Goal: Task Accomplishment & Management: Complete application form

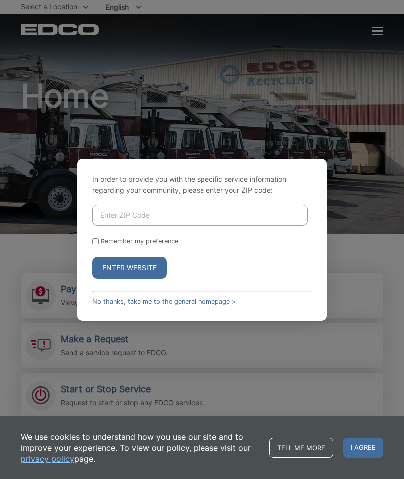
click at [218, 226] on input "Enter ZIP Code" at bounding box center [200, 215] width 216 height 21
type input "90621"
click at [159, 279] on button "Enter Website" at bounding box center [129, 268] width 74 height 22
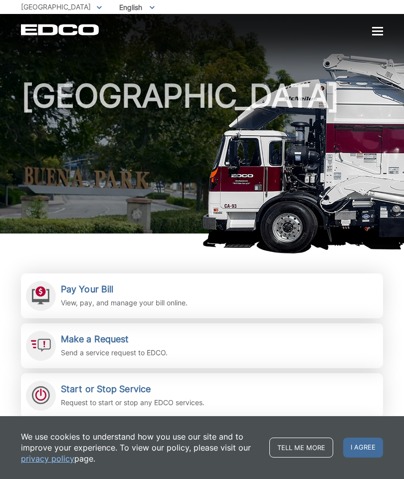
click at [54, 347] on div at bounding box center [41, 346] width 30 height 30
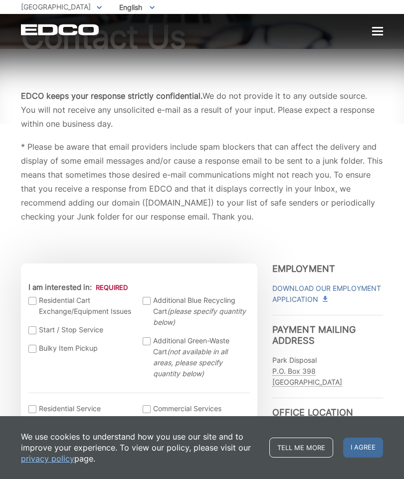
scroll to position [77, 0]
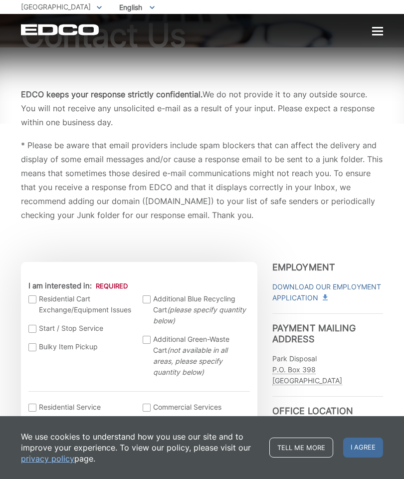
click at [32, 295] on label "Residential Cart Exchange/Equipment Issues" at bounding box center [80, 304] width 105 height 22
click at [0, 0] on input "I am interested in:" at bounding box center [0, 0] width 0 height 0
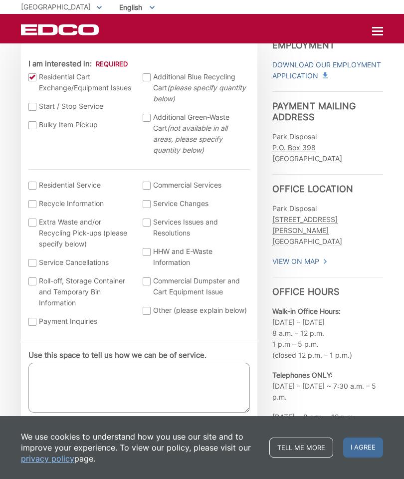
scroll to position [300, 0]
click at [49, 379] on textarea "Use this space to tell us how we can be of service." at bounding box center [139, 387] width 222 height 50
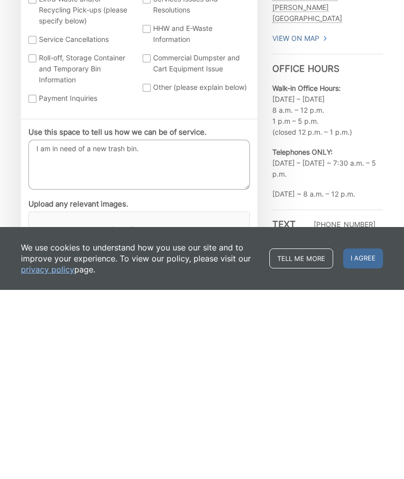
type textarea "I am in need of a new trash bin."
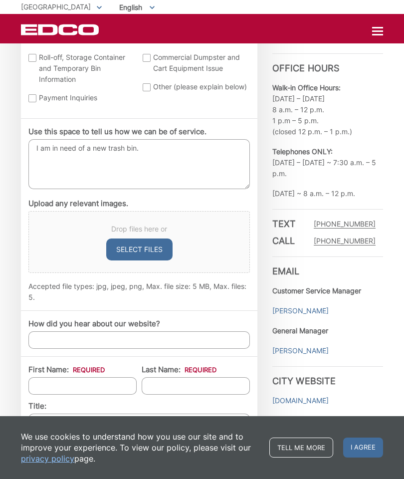
click at [42, 390] on input "First Name: *" at bounding box center [82, 385] width 108 height 17
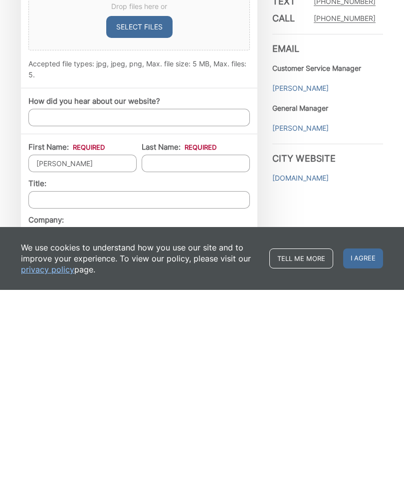
type input "[PERSON_NAME]"
click at [169, 344] on input "Last Name: *" at bounding box center [196, 352] width 108 height 17
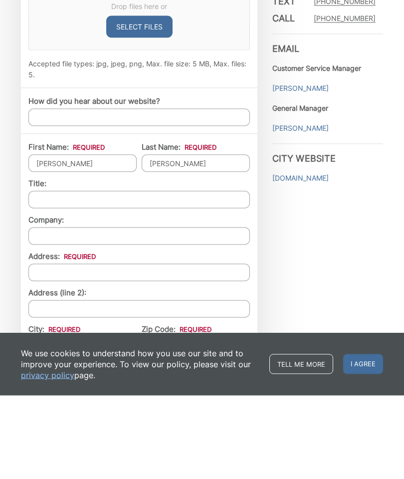
scroll to position [664, 0]
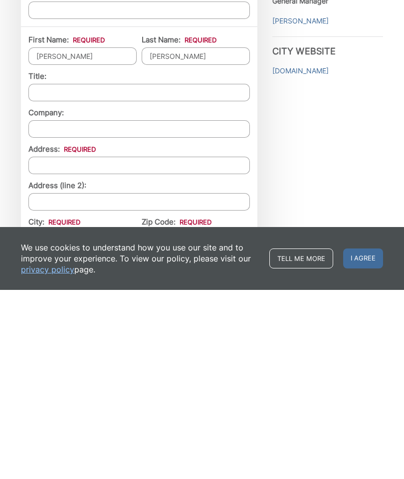
type input "[PERSON_NAME]"
click at [41, 346] on input "Address: *" at bounding box center [139, 354] width 222 height 17
type input "[STREET_ADDRESS]"
click at [56, 419] on input "City: *" at bounding box center [82, 427] width 108 height 17
type input "[GEOGRAPHIC_DATA]"
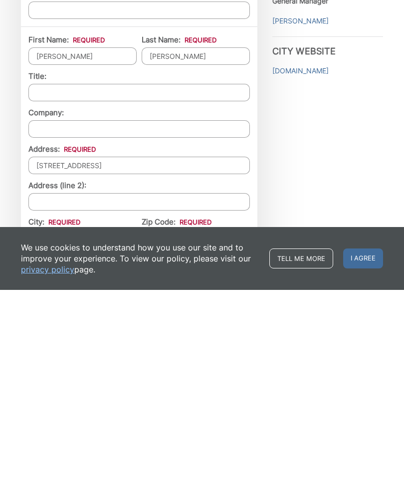
click at [169, 419] on input "Zip Code: *" at bounding box center [179, 427] width 75 height 17
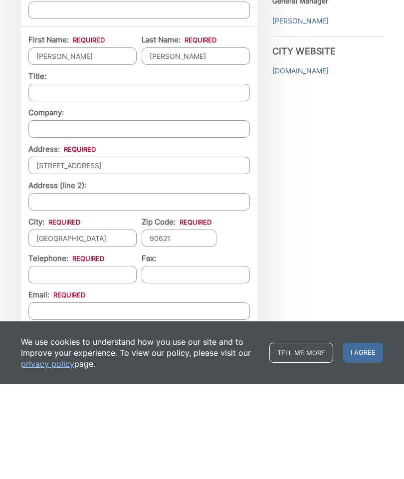
scroll to position [763, 0]
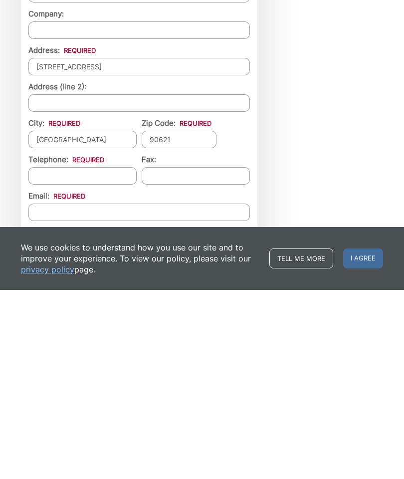
type input "90621"
click at [53, 356] on input "Telephone: *" at bounding box center [82, 364] width 108 height 17
type input "[PHONE_NUMBER]"
click at [47, 393] on input "Email *" at bounding box center [139, 401] width 222 height 17
type input "[EMAIL_ADDRESS][DOMAIN_NAME]"
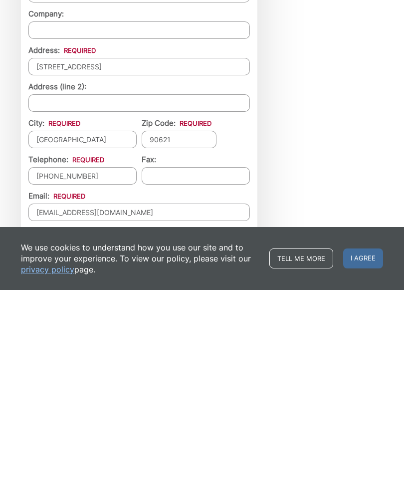
type input "[EMAIL_ADDRESS][DOMAIN_NAME]"
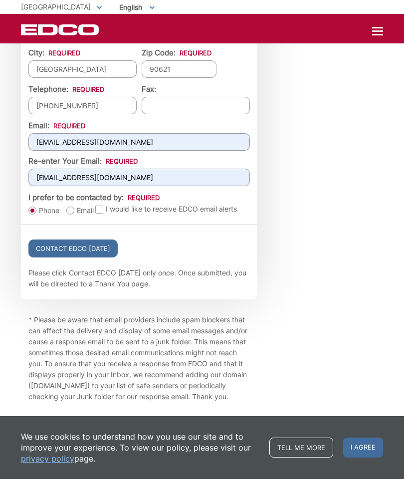
scroll to position [1034, 0]
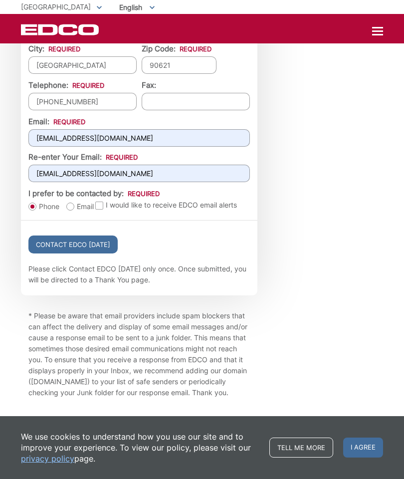
click at [53, 254] on input "Contact EDCO [DATE]" at bounding box center [72, 245] width 89 height 18
